Goal: Check status: Check status

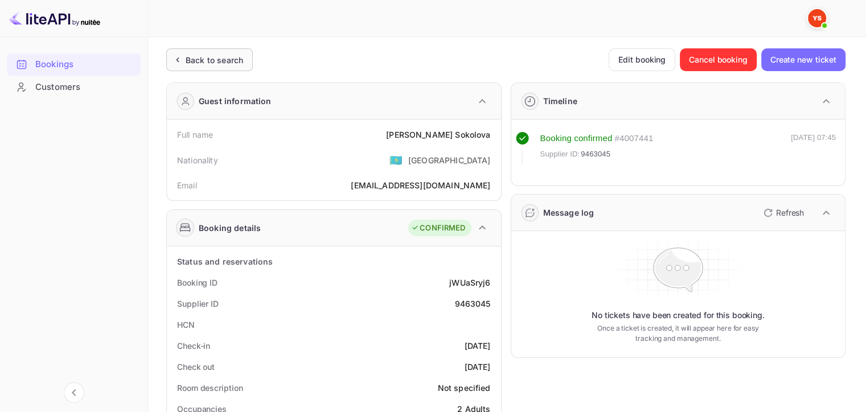
click at [212, 61] on div "Back to search" at bounding box center [215, 60] width 58 height 12
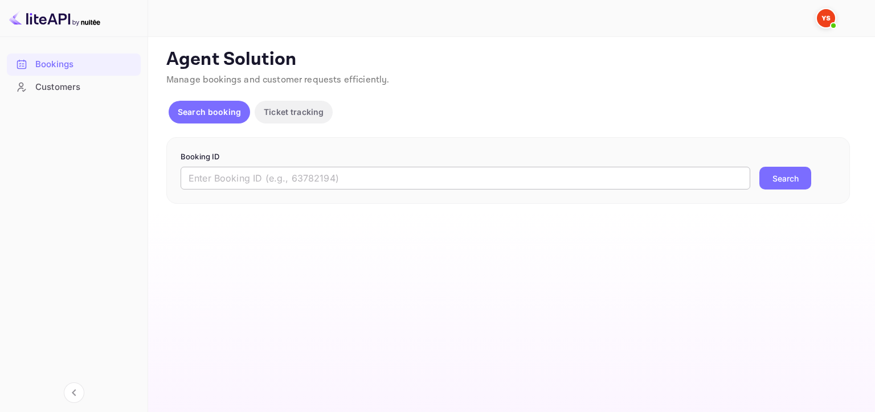
click at [516, 178] on input "text" at bounding box center [464, 178] width 569 height 23
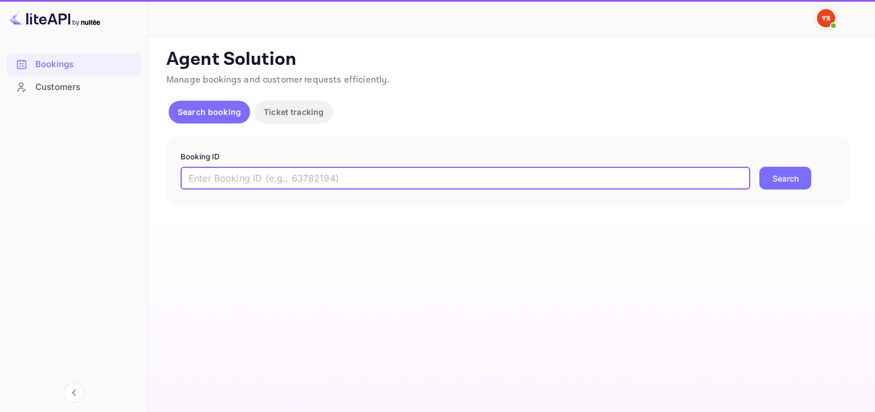
paste input "9434976"
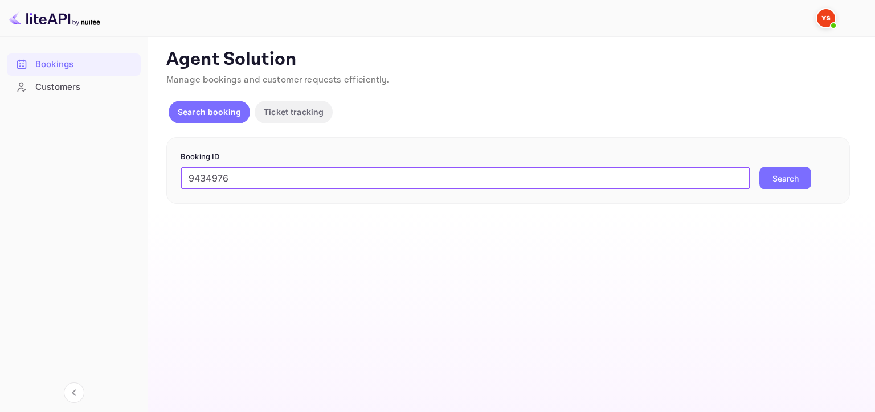
type input "9434976"
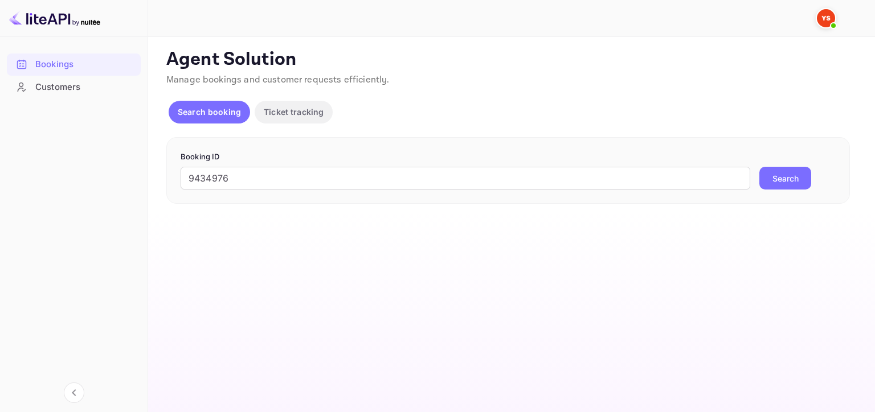
click at [773, 183] on button "Search" at bounding box center [785, 178] width 52 height 23
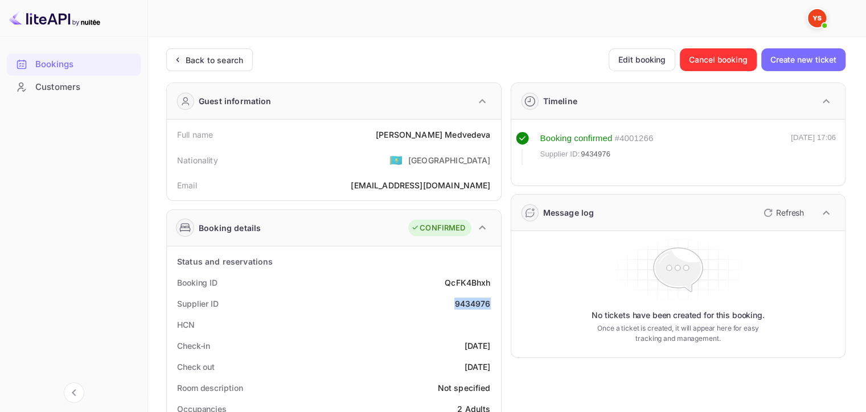
drag, startPoint x: 449, startPoint y: 299, endPoint x: 500, endPoint y: 299, distance: 51.2
copy div "9434976"
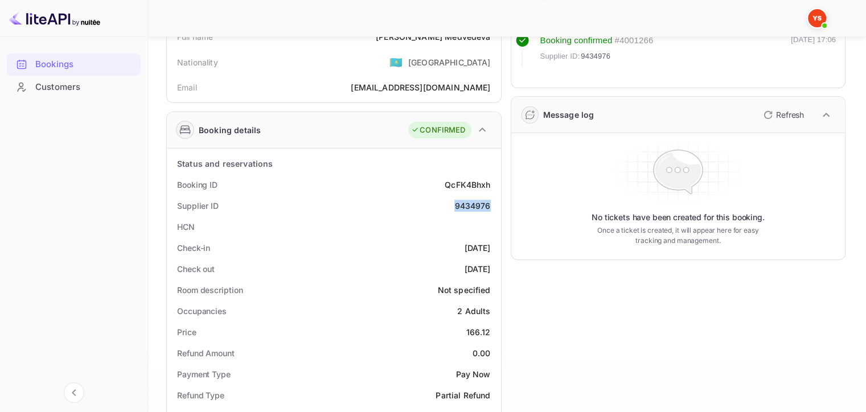
scroll to position [57, 0]
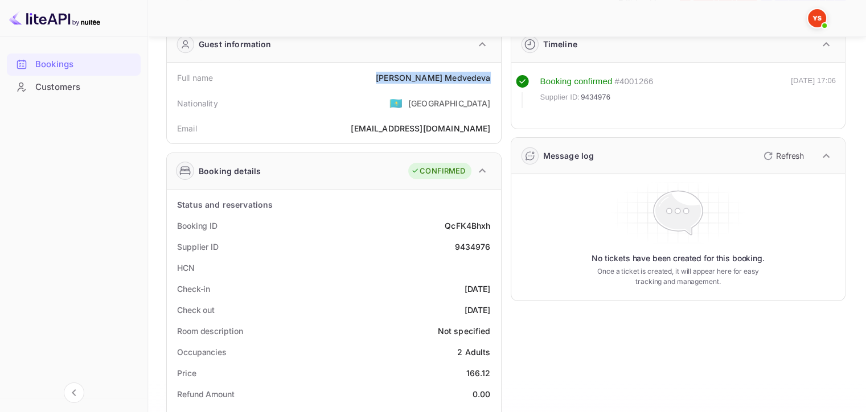
drag, startPoint x: 400, startPoint y: 80, endPoint x: 499, endPoint y: 80, distance: 98.5
click at [499, 80] on div "Full name [PERSON_NAME] Nationality 🇰🇿 [DEMOGRAPHIC_DATA] Email [EMAIL_ADDRESS]…" at bounding box center [334, 103] width 334 height 81
copy div "[PERSON_NAME]"
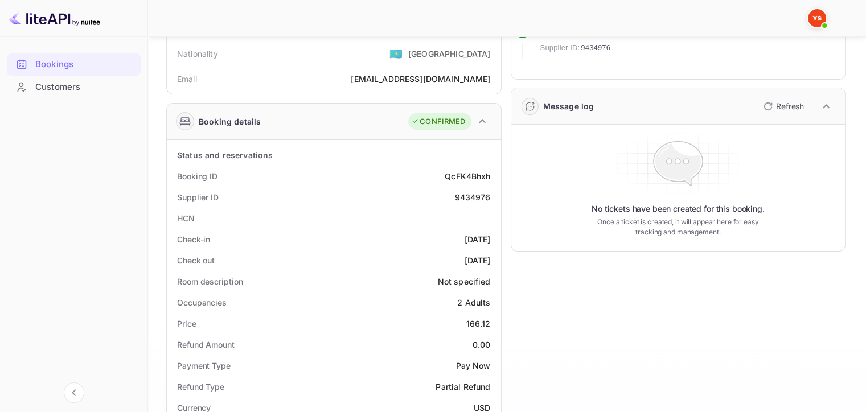
scroll to position [171, 0]
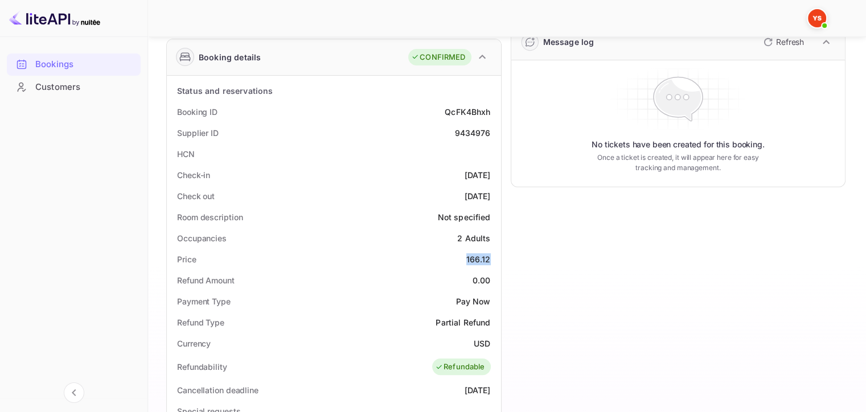
drag, startPoint x: 459, startPoint y: 253, endPoint x: 500, endPoint y: 262, distance: 42.5
click at [500, 262] on div "Status and reservations Booking ID QcFK4Bhxh Supplier ID 9434976 HCN Check-in […" at bounding box center [334, 389] width 334 height 627
copy div "166.12"
